Goal: Task Accomplishment & Management: Use online tool/utility

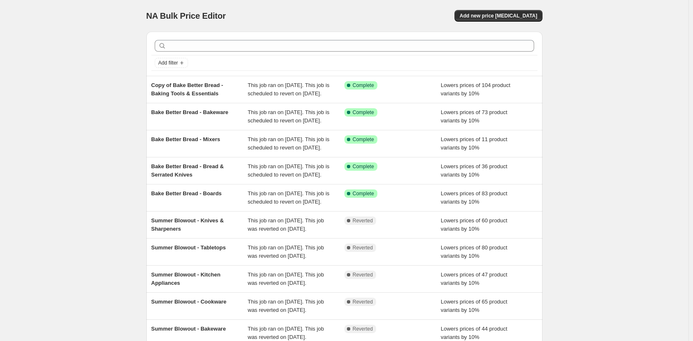
click at [596, 182] on div "NA Bulk Price Editor. This page is ready NA Bulk Price Editor Add new price cha…" at bounding box center [344, 214] width 688 height 429
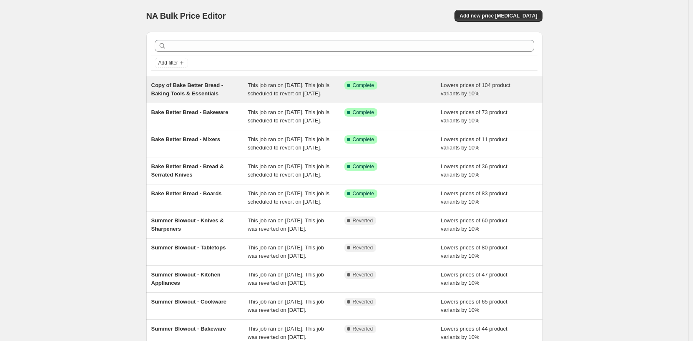
click at [399, 98] on div "Success Complete Complete" at bounding box center [392, 89] width 97 height 17
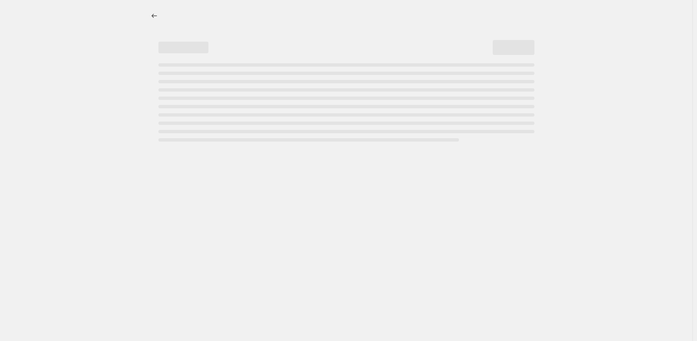
select select "percentage"
select select "no_change"
select select "product_status"
select select "tag"
select select "not_equal"
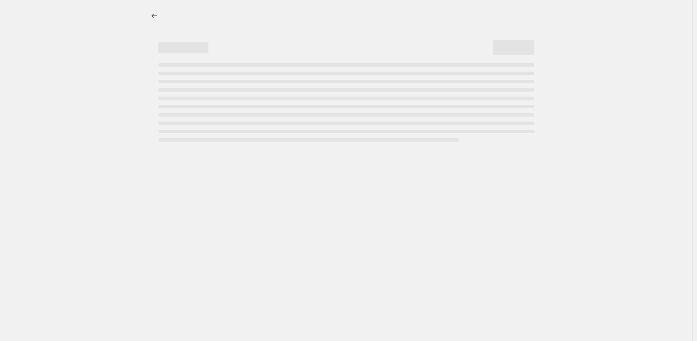
select select "collection"
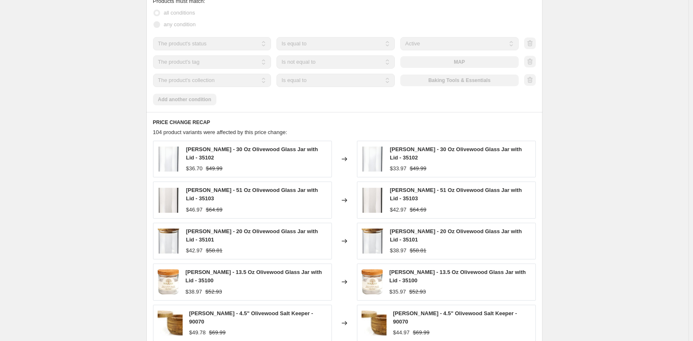
scroll to position [625, 0]
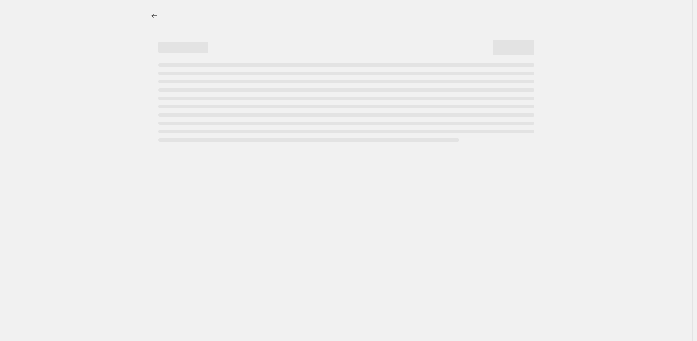
select select "percentage"
select select "no_change"
select select "product_status"
select select "tag"
select select "not_equal"
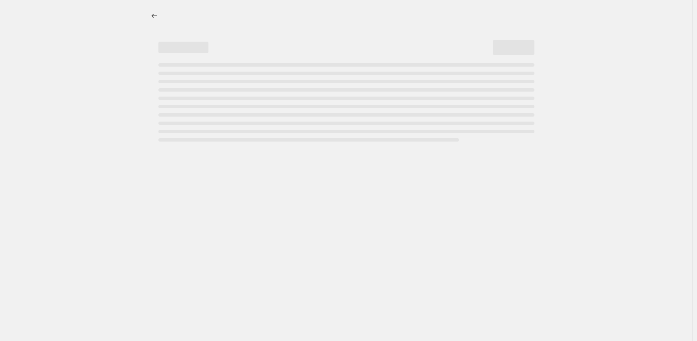
select select "collection"
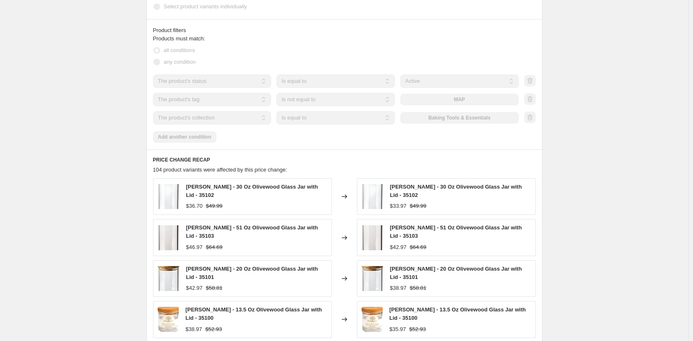
scroll to position [584, 0]
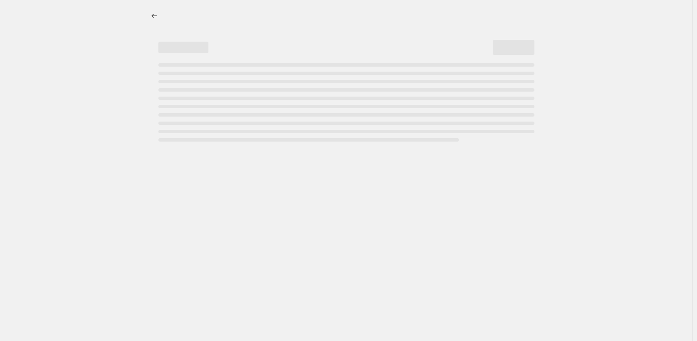
select select "percentage"
select select "no_change"
select select "product_status"
select select "tag"
select select "not_equal"
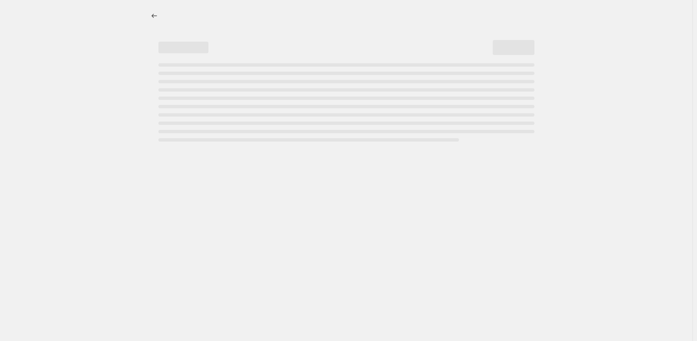
select select "collection"
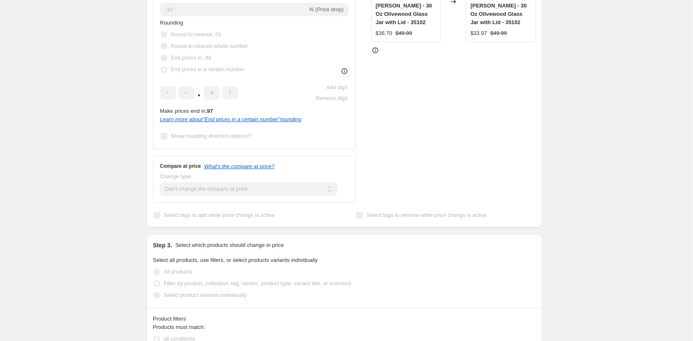
scroll to position [167, 0]
